Goal: Task Accomplishment & Management: Use online tool/utility

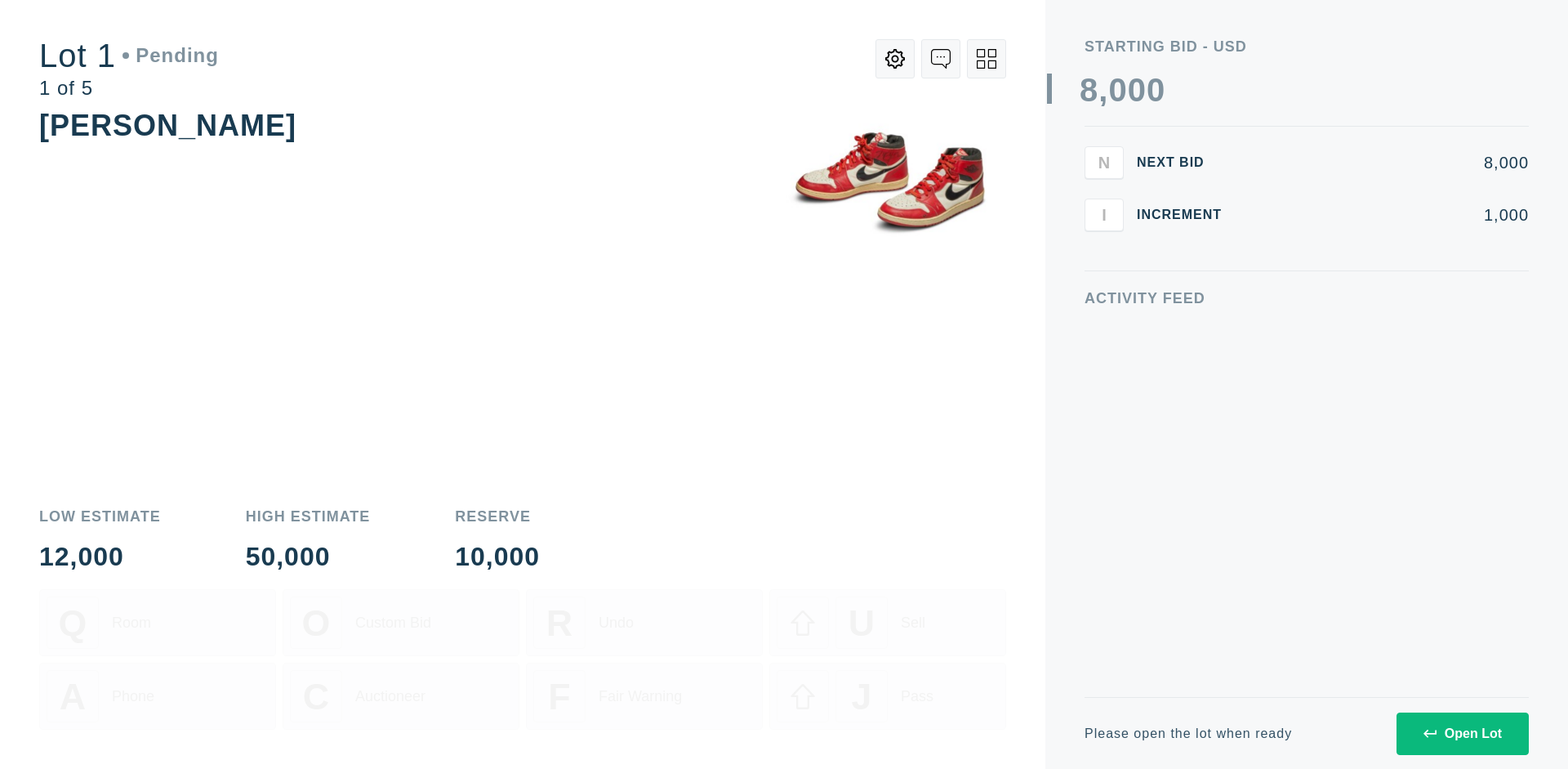
click at [1462, 733] on div "Open Lot" at bounding box center [1463, 734] width 79 height 15
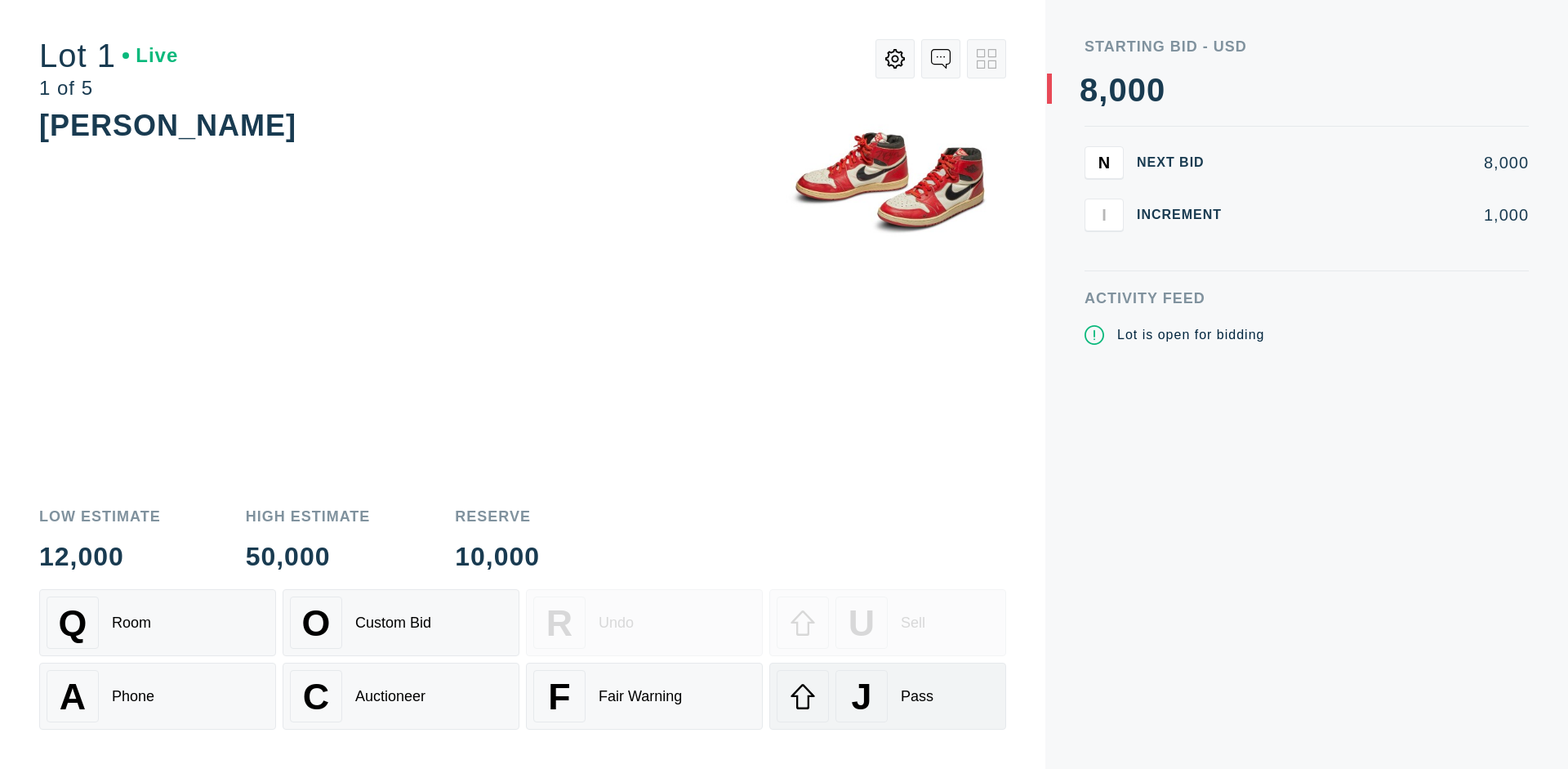
click at [888, 696] on div "J Pass" at bounding box center [888, 696] width 222 height 53
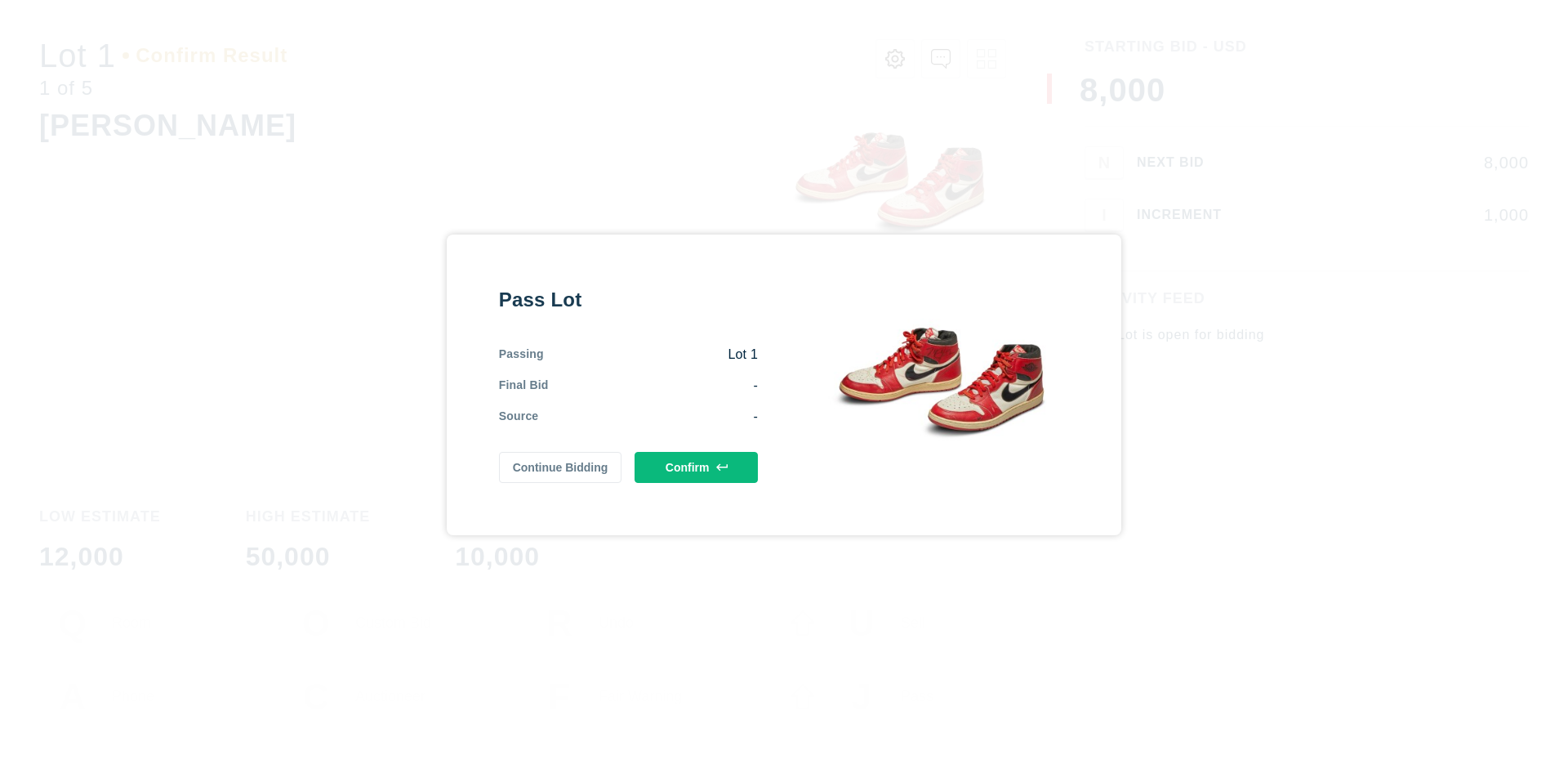
click at [697, 466] on button "Confirm" at bounding box center [696, 467] width 123 height 31
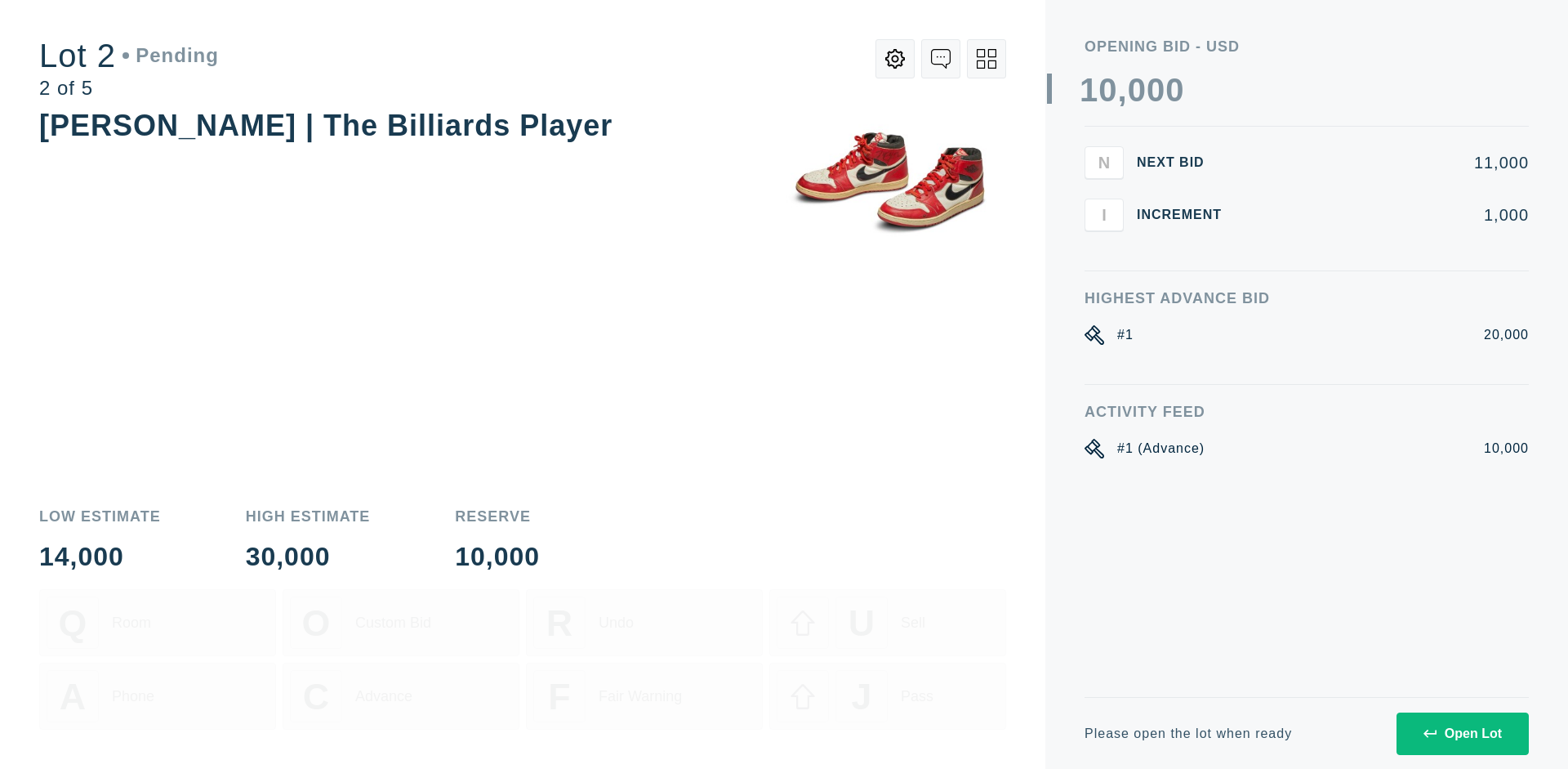
click at [1462, 733] on div "Open Lot" at bounding box center [1463, 734] width 79 height 15
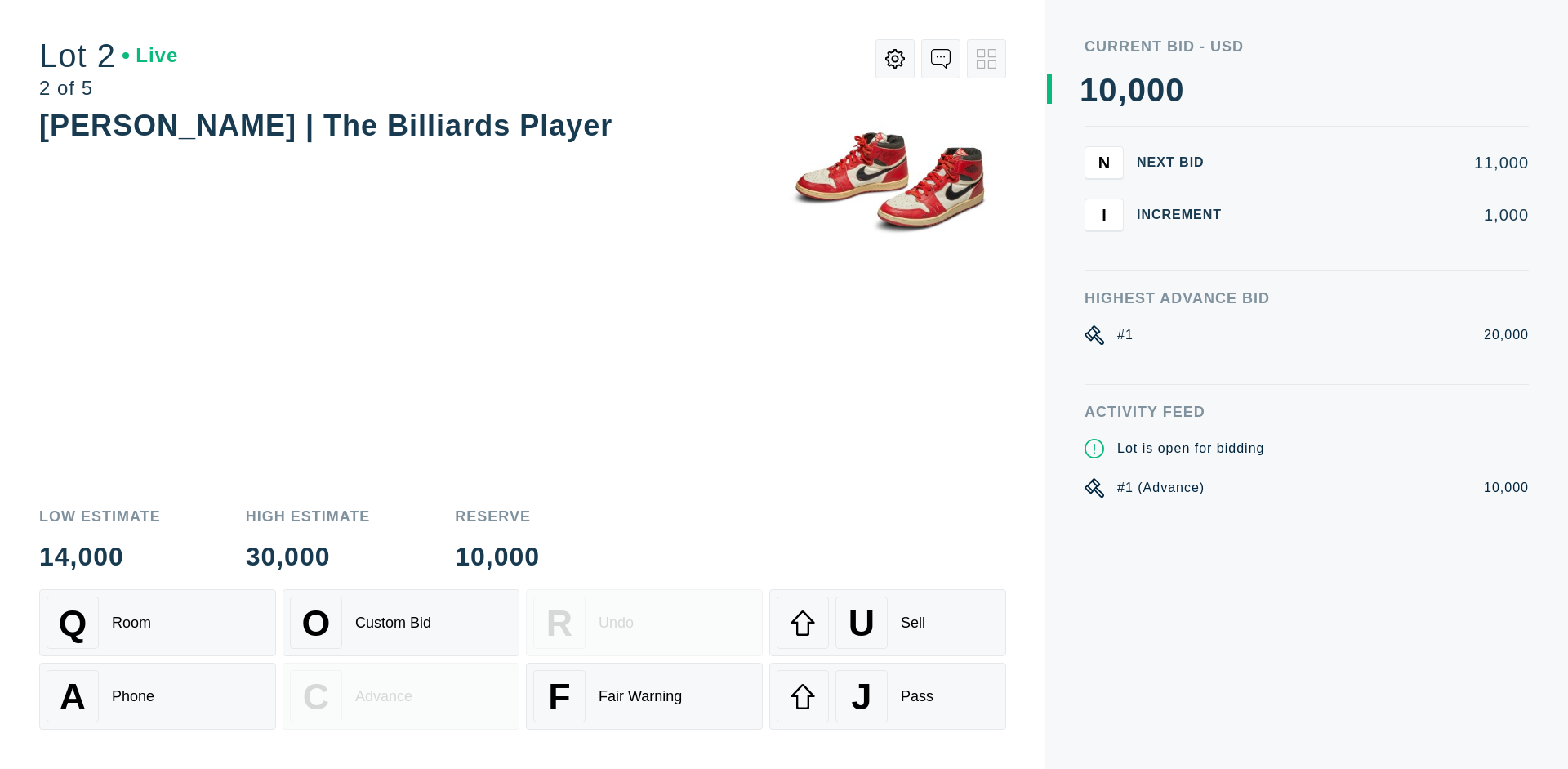
click at [888, 696] on div "J Pass" at bounding box center [888, 696] width 222 height 53
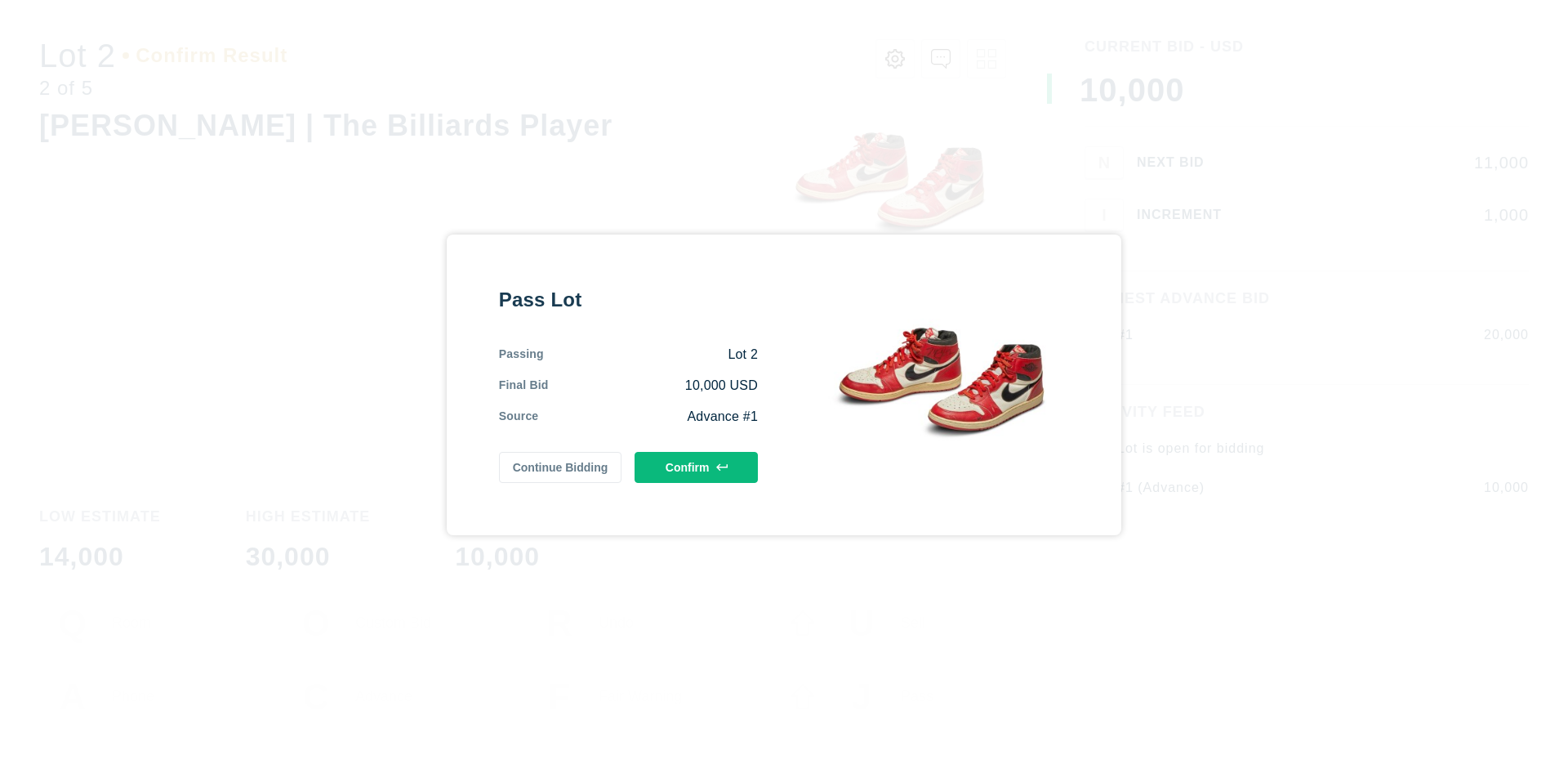
click at [697, 466] on button "Confirm" at bounding box center [696, 467] width 123 height 31
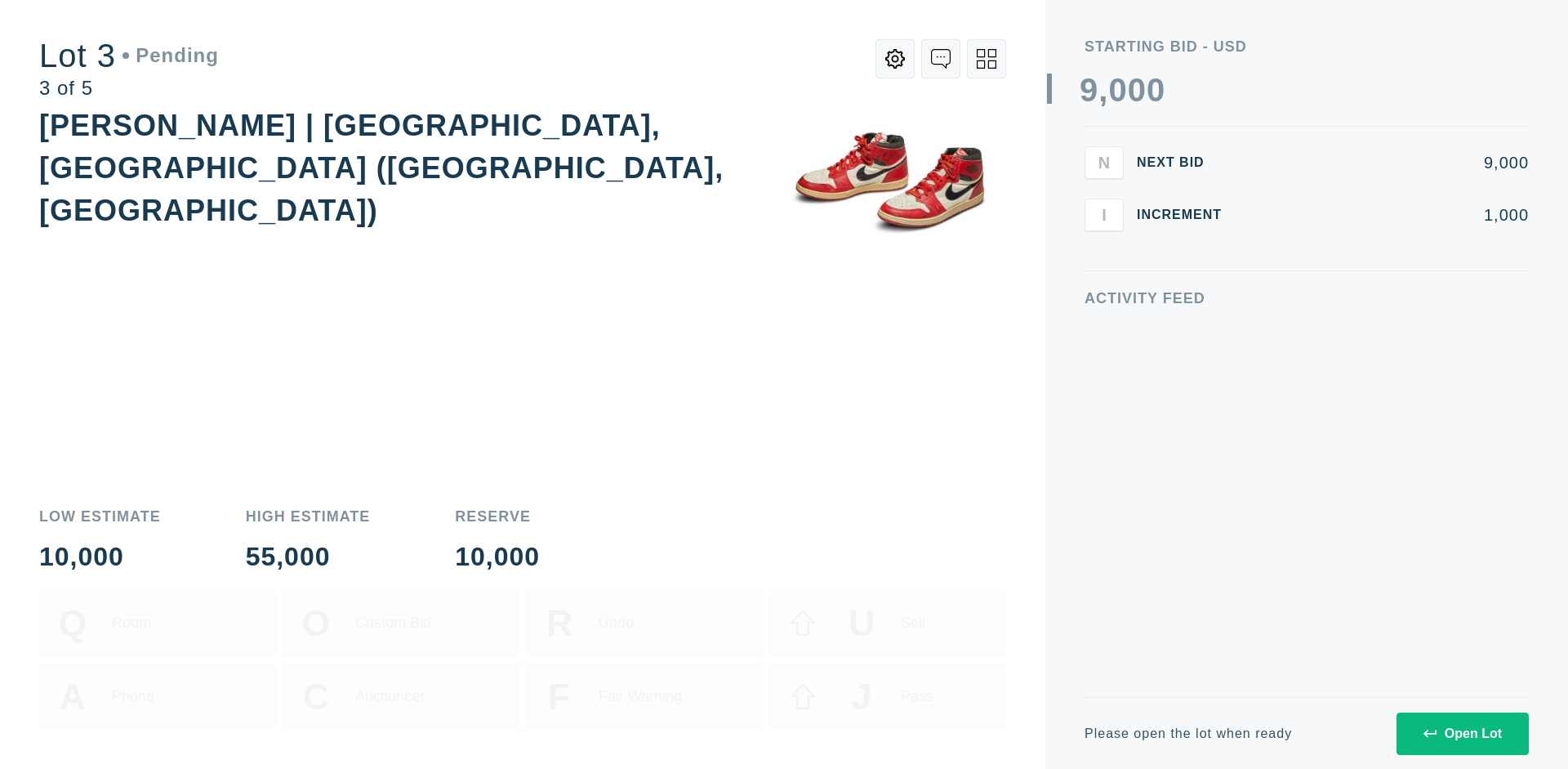
click at [1462, 733] on div "Open Lot" at bounding box center [1463, 734] width 79 height 15
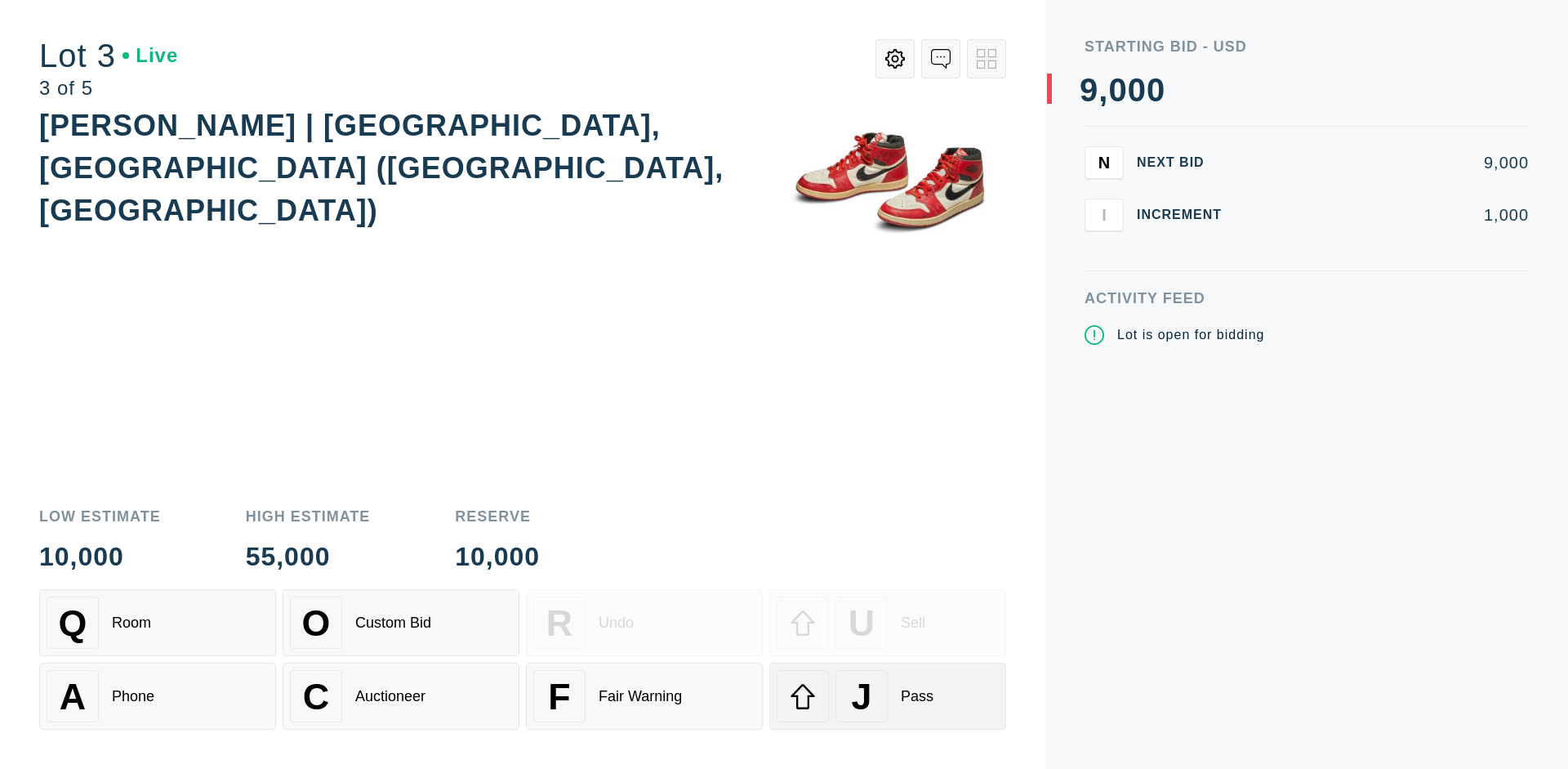
click at [888, 696] on div "J Pass" at bounding box center [888, 696] width 222 height 53
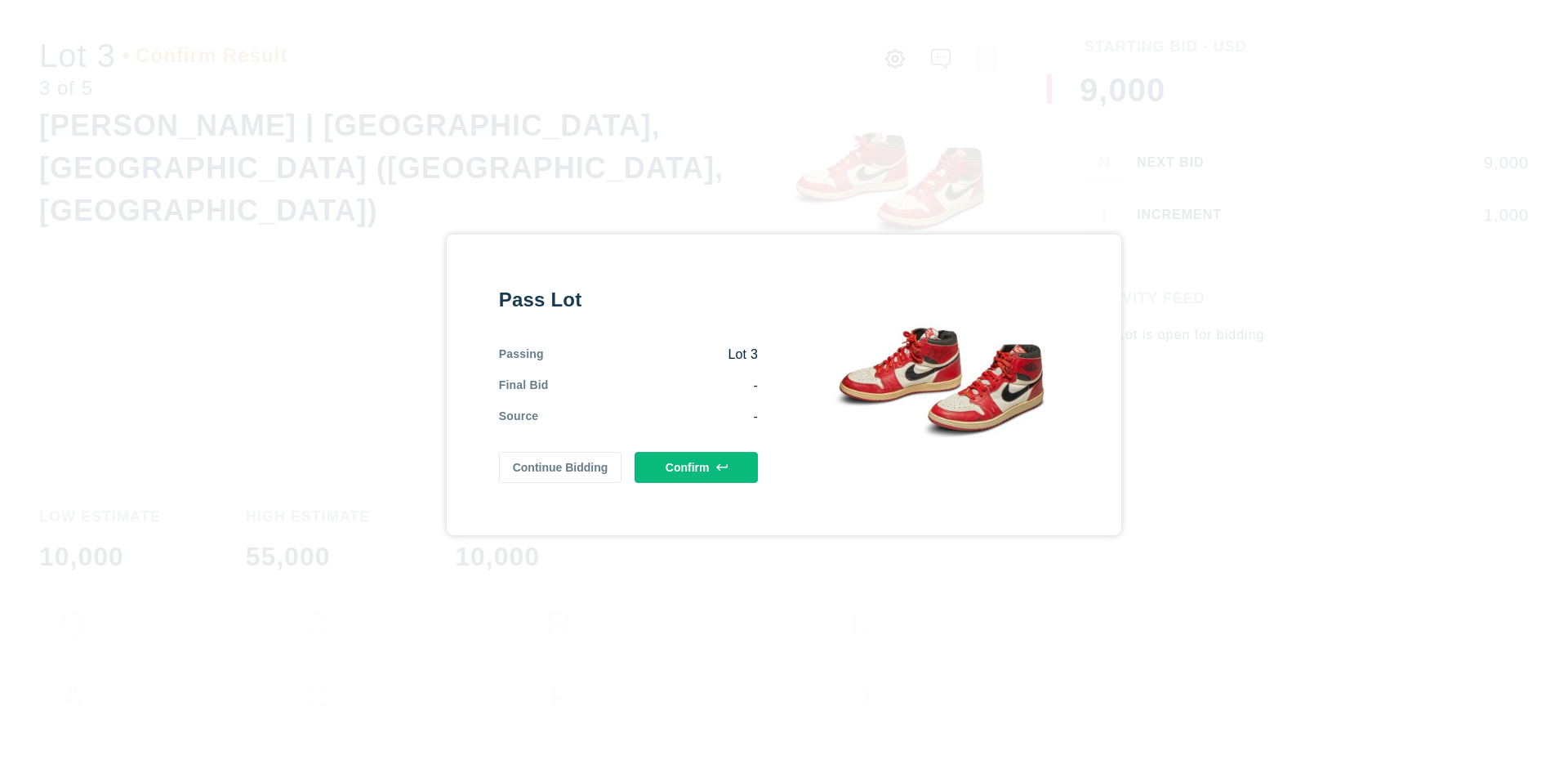
click at [697, 466] on button "Confirm" at bounding box center [696, 467] width 123 height 31
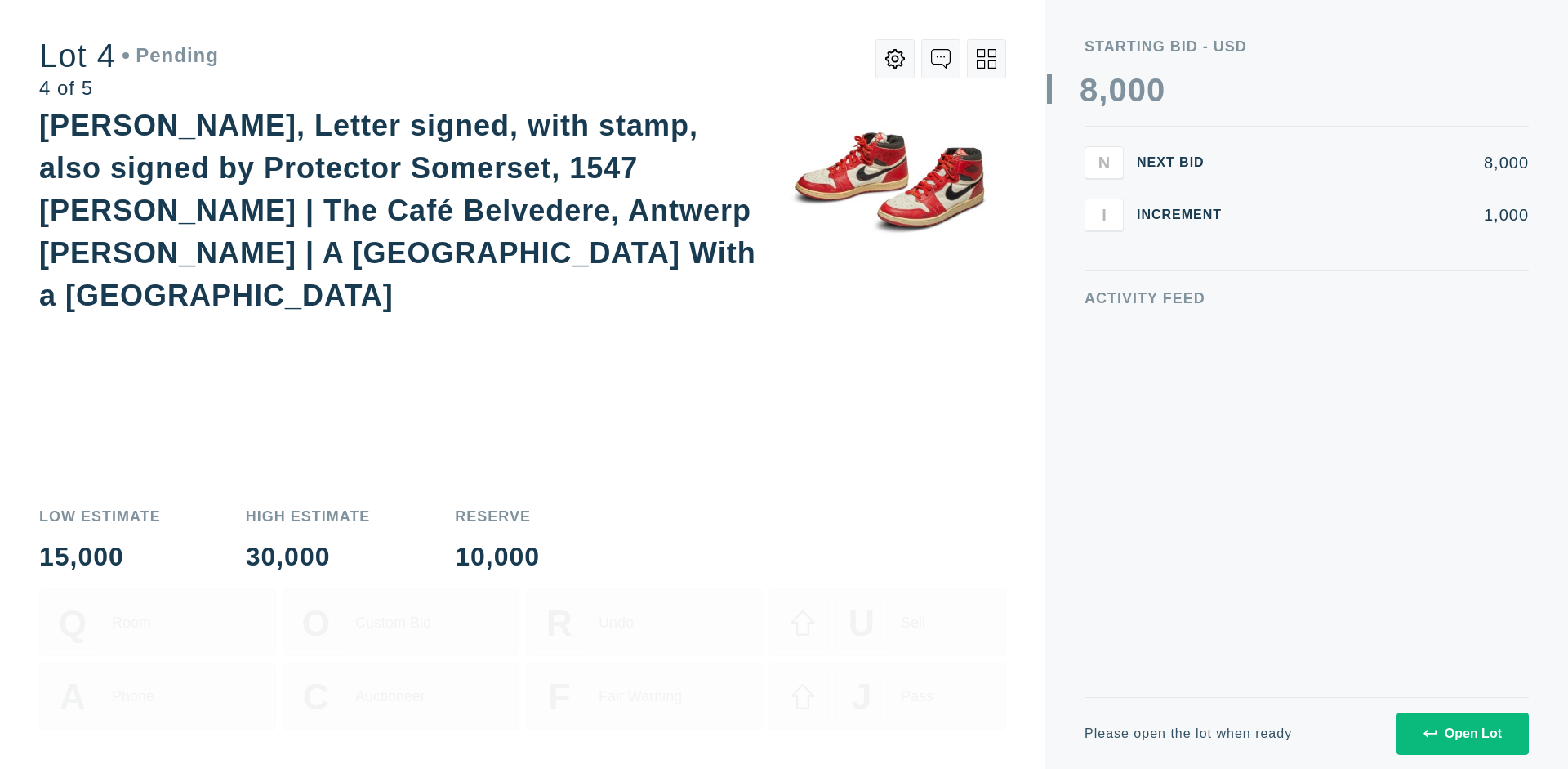
click at [986, 59] on icon at bounding box center [986, 58] width 19 height 19
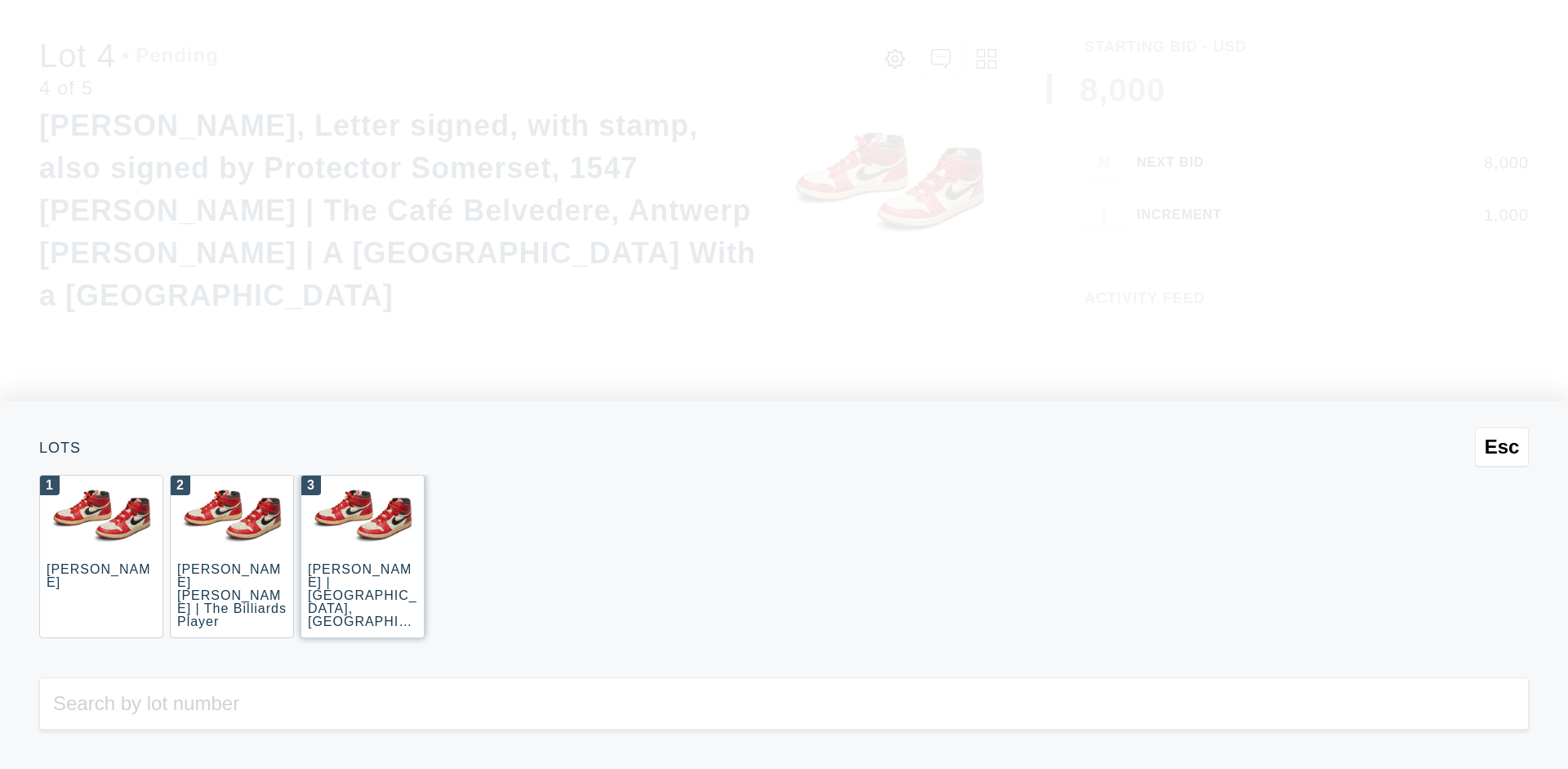
click at [363, 556] on div "3 JOAQUÍN SOROLLA | La Caleta, Málaga (La Caleta Beach, Málaga)" at bounding box center [363, 556] width 124 height 164
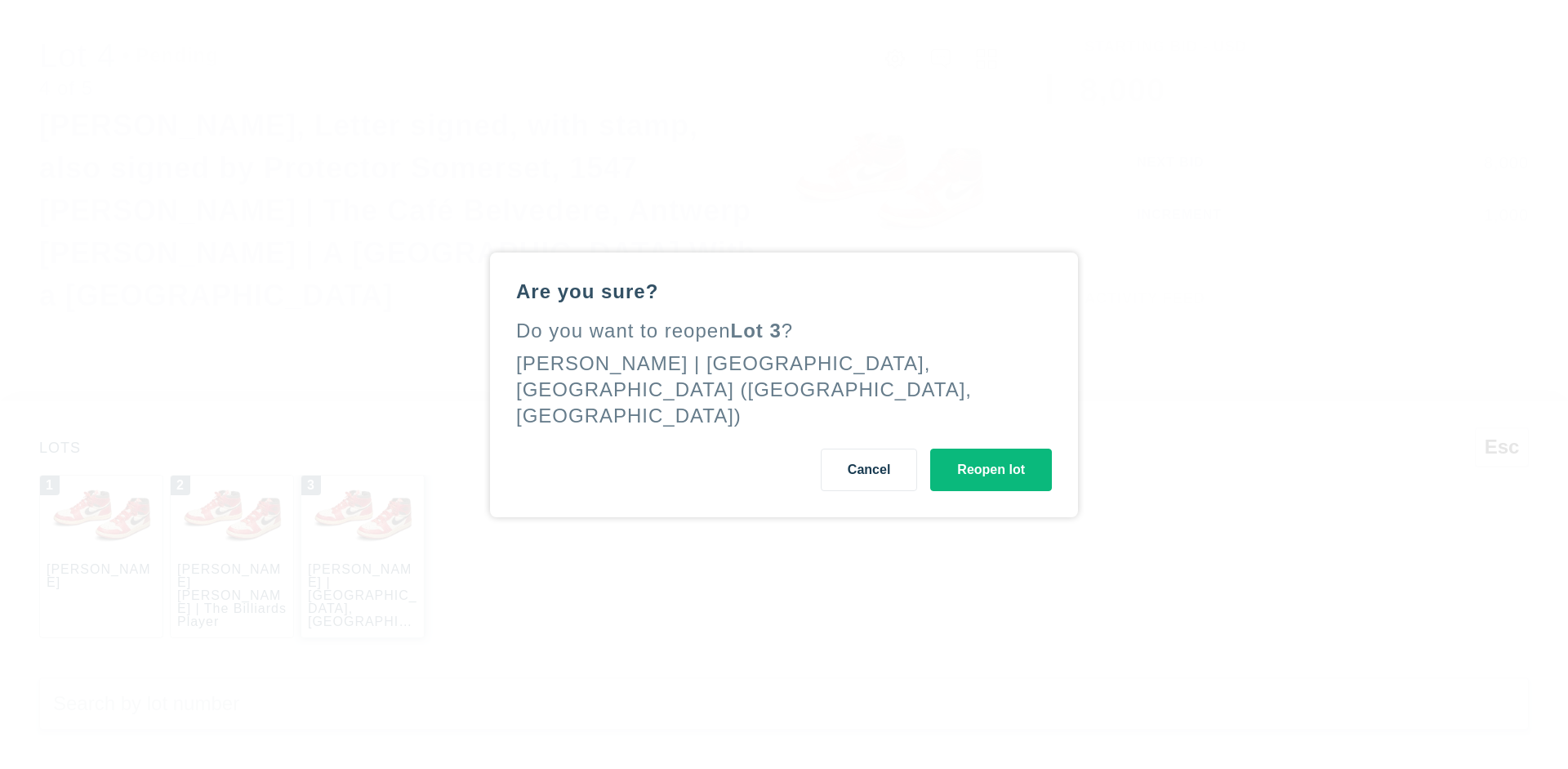
click at [991, 456] on button "Reopen lot" at bounding box center [992, 470] width 122 height 43
